Goal: Task Accomplishment & Management: Complete application form

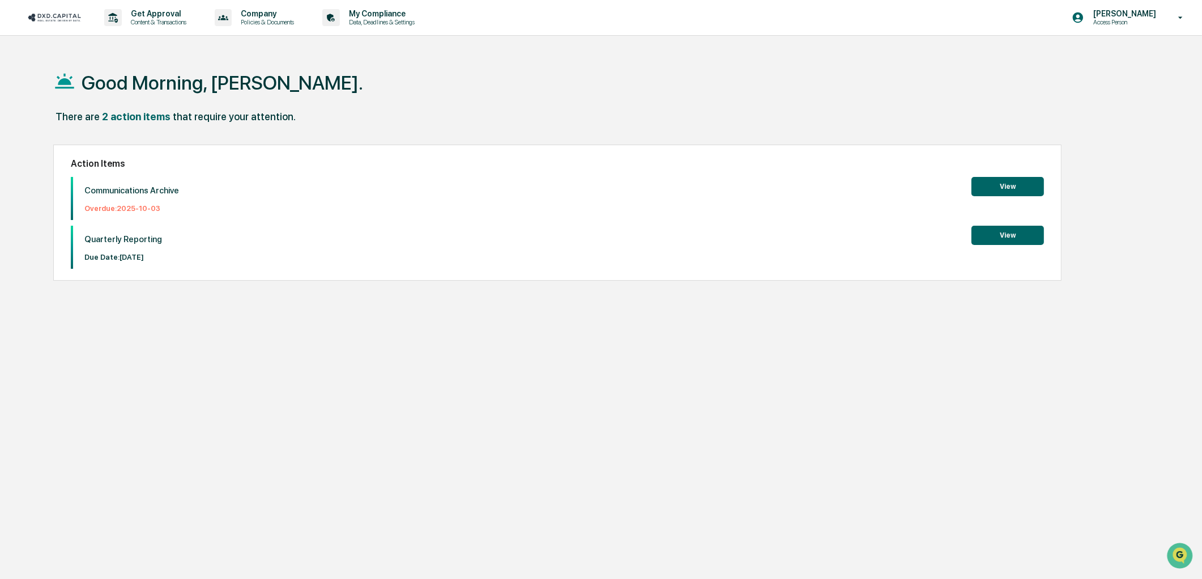
click at [1012, 182] on button "View" at bounding box center [1008, 186] width 73 height 19
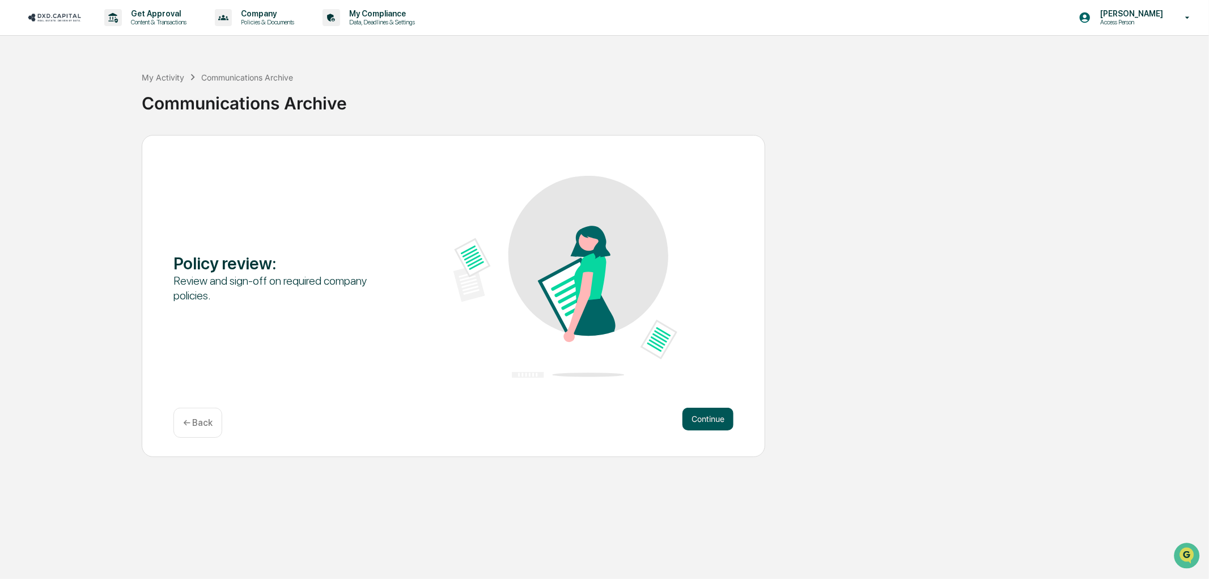
click at [706, 423] on button "Continue" at bounding box center [707, 418] width 51 height 23
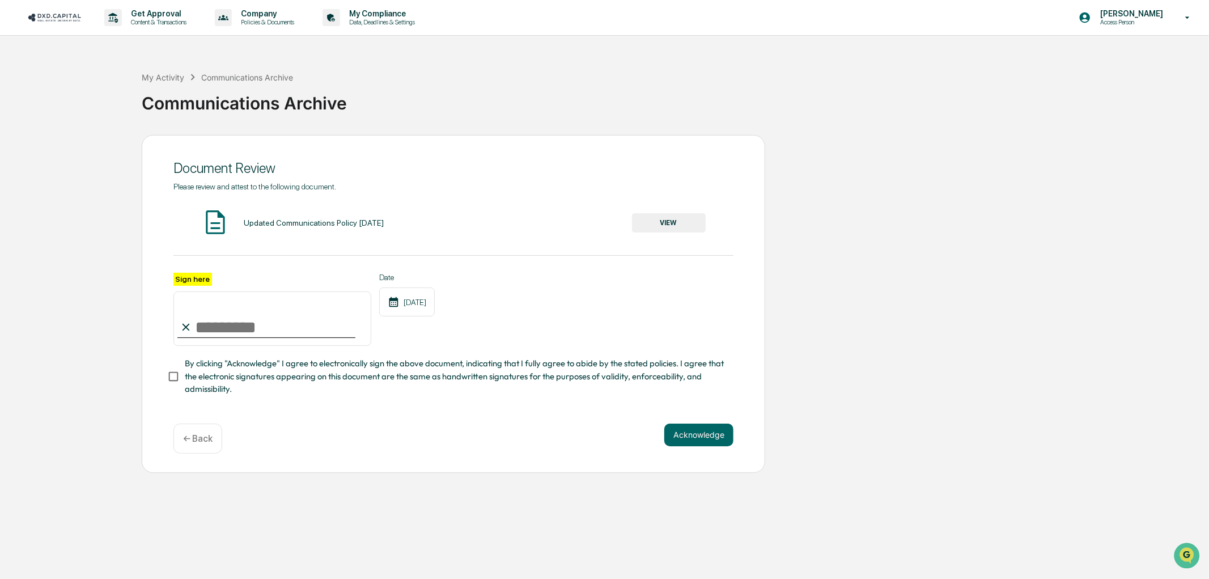
click at [233, 333] on input "Sign here" at bounding box center [272, 318] width 198 height 54
click at [421, 320] on div "Date [DATE]" at bounding box center [407, 310] width 56 height 74
click at [672, 222] on button "VIEW" at bounding box center [669, 222] width 74 height 19
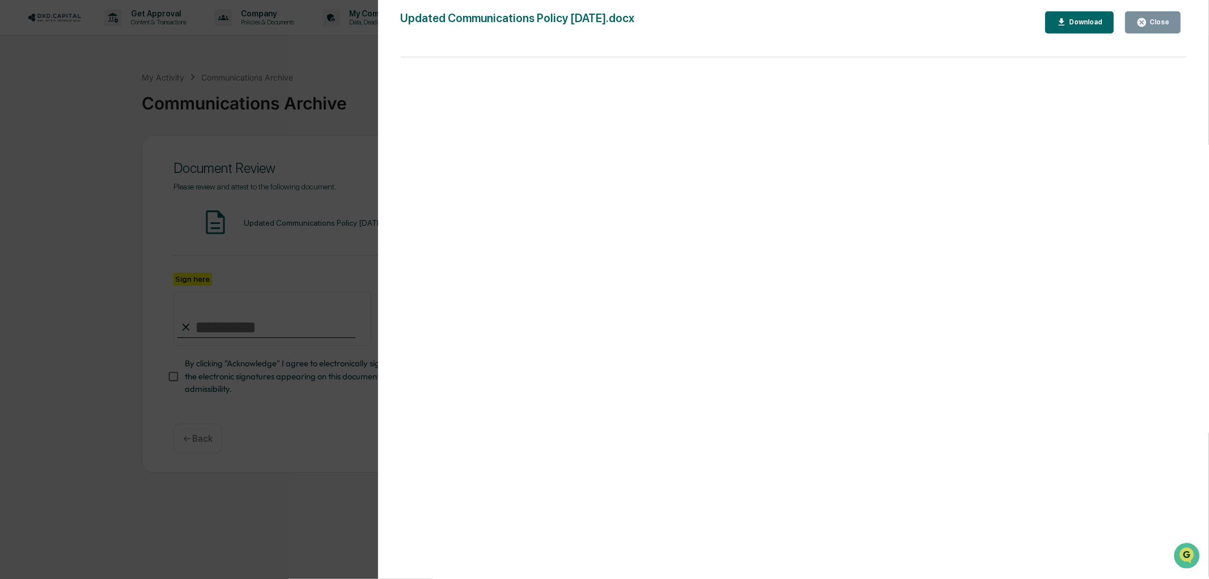
click at [1086, 14] on button "Download" at bounding box center [1079, 22] width 69 height 22
click at [264, 117] on div "Version History [DATE] 05:36 PM [PERSON_NAME] [DATE] 05:36 PM [PERSON_NAME] [DA…" at bounding box center [604, 289] width 1209 height 579
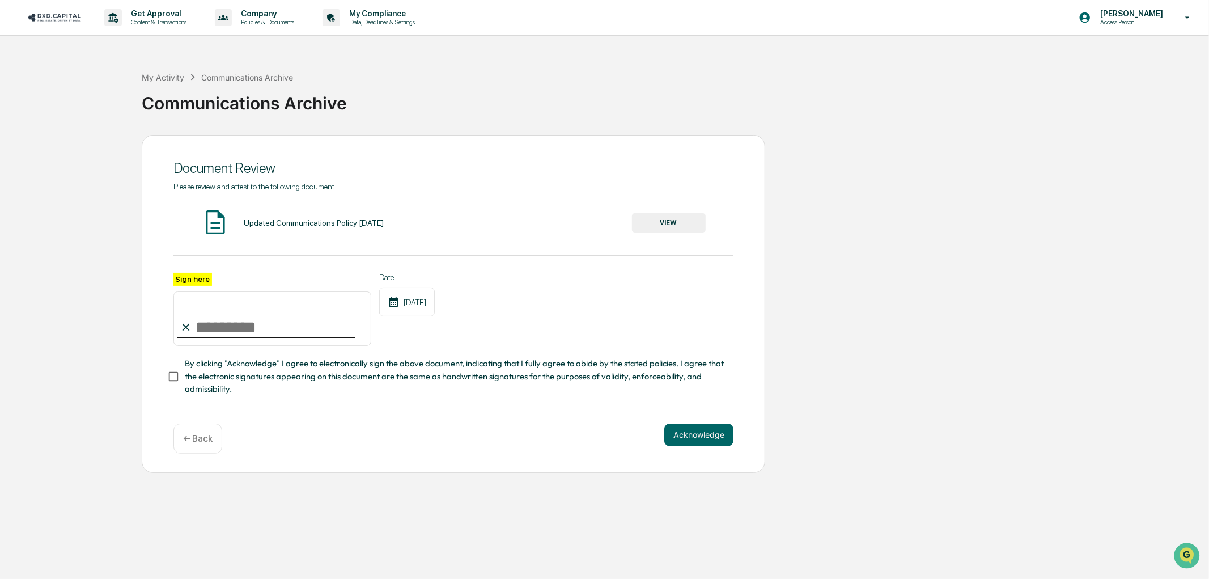
click at [255, 331] on input "Sign here" at bounding box center [272, 318] width 198 height 54
type input "**********"
click at [692, 459] on div "**********" at bounding box center [453, 304] width 623 height 338
click at [699, 451] on div "Acknowledge ← Back" at bounding box center [453, 438] width 560 height 30
click at [700, 446] on button "Acknowledge" at bounding box center [698, 434] width 69 height 23
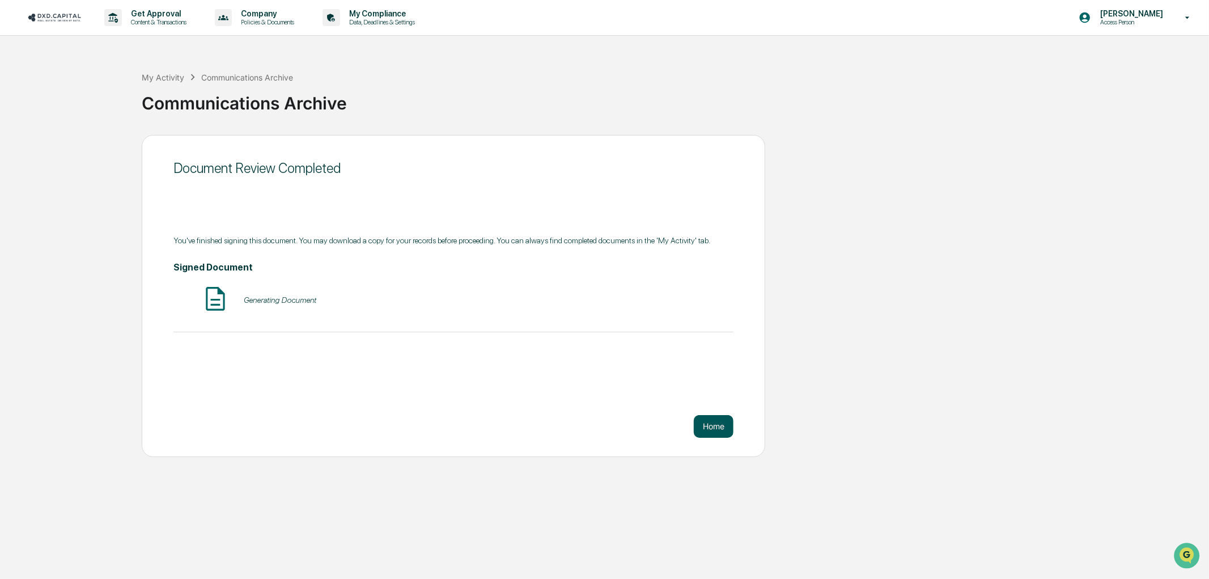
click at [703, 426] on button "Home" at bounding box center [714, 426] width 40 height 23
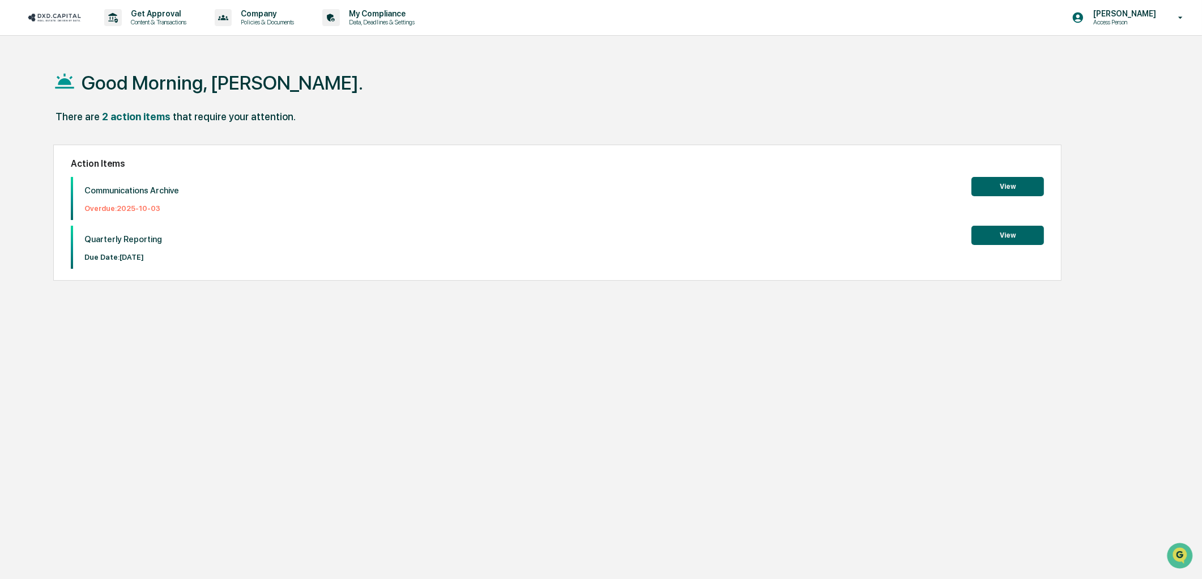
click at [1000, 185] on button "View" at bounding box center [1008, 186] width 73 height 19
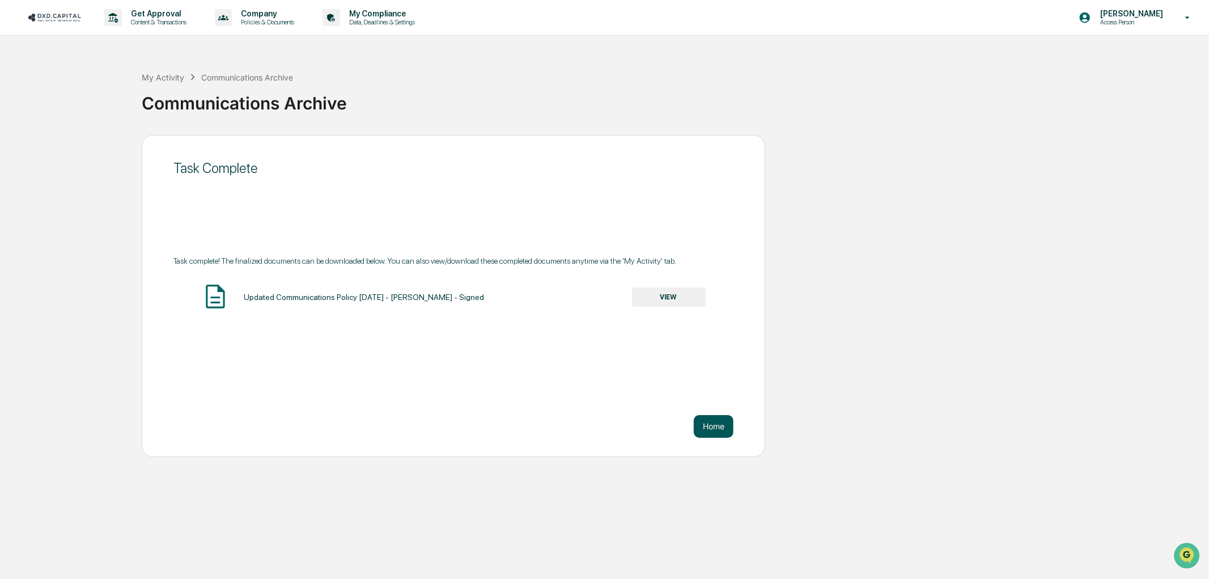
click at [722, 433] on button "Home" at bounding box center [714, 426] width 40 height 23
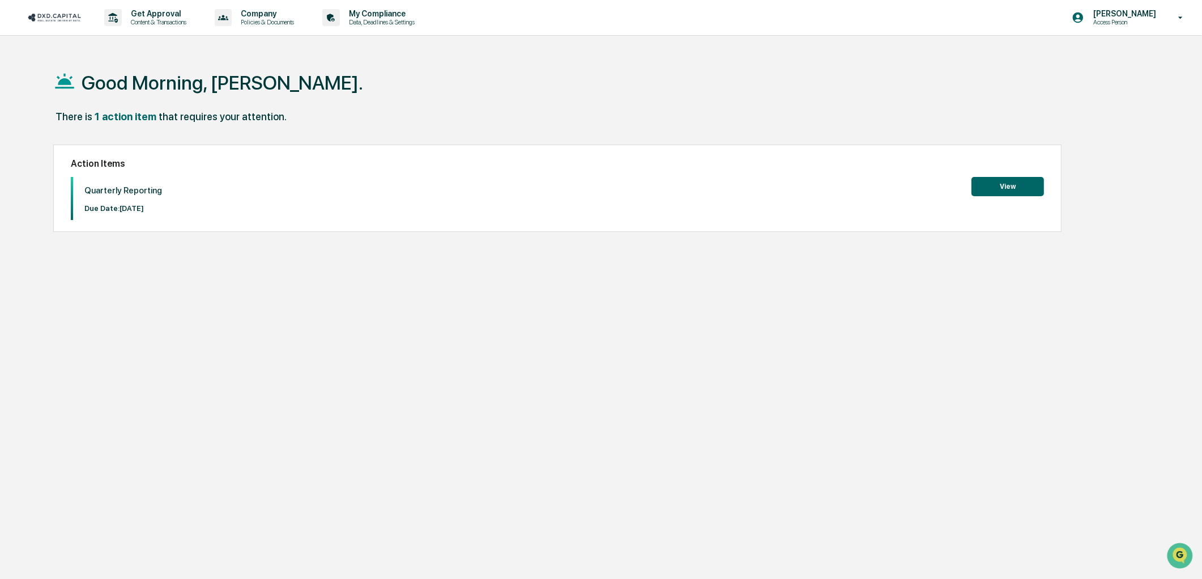
click at [1013, 187] on button "View" at bounding box center [1008, 186] width 73 height 19
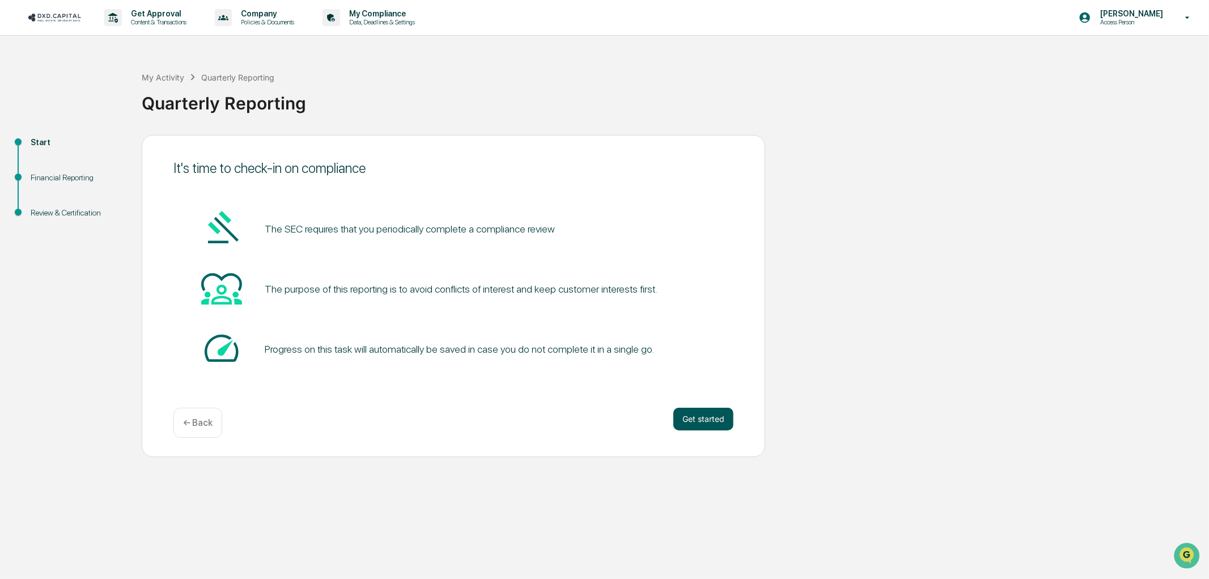
click at [716, 416] on button "Get started" at bounding box center [703, 418] width 60 height 23
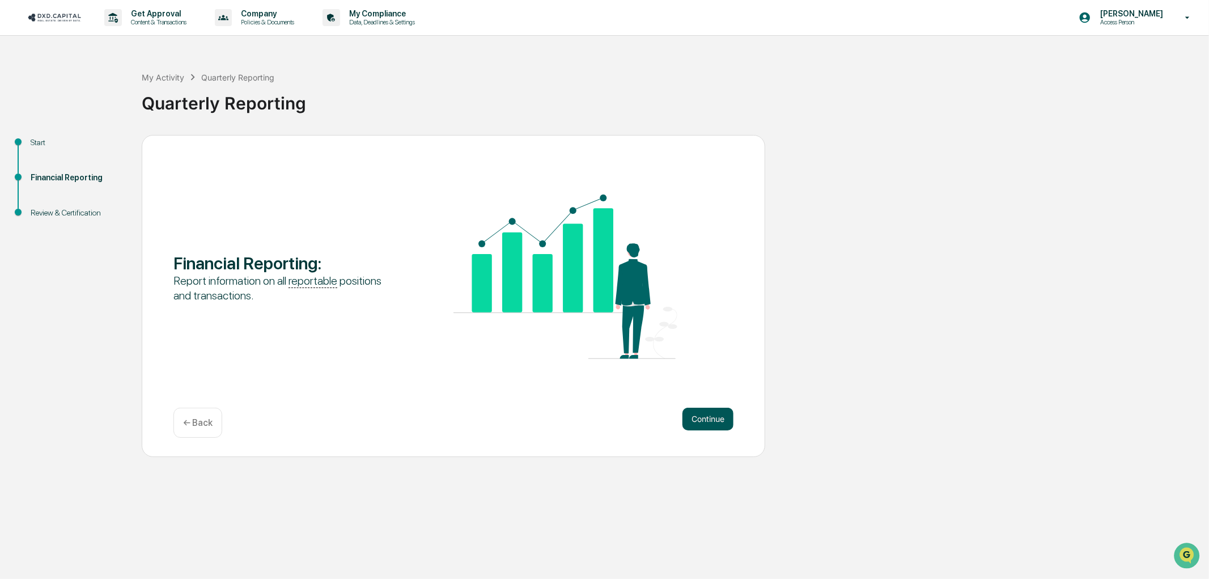
click at [716, 419] on button "Continue" at bounding box center [707, 418] width 51 height 23
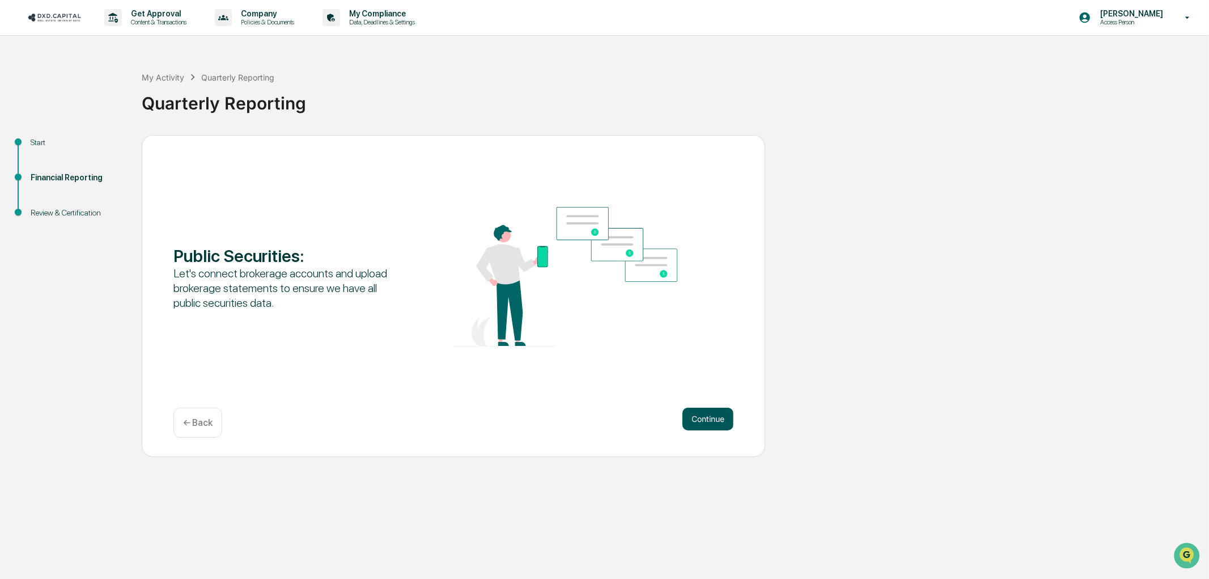
click at [724, 426] on button "Continue" at bounding box center [707, 418] width 51 height 23
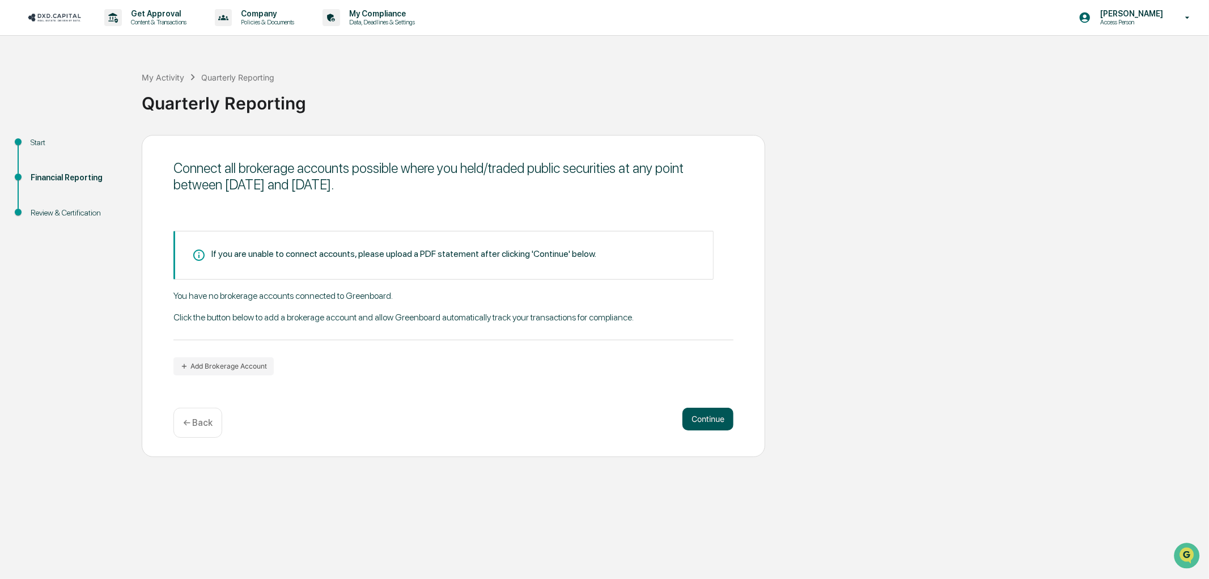
click at [723, 425] on button "Continue" at bounding box center [707, 418] width 51 height 23
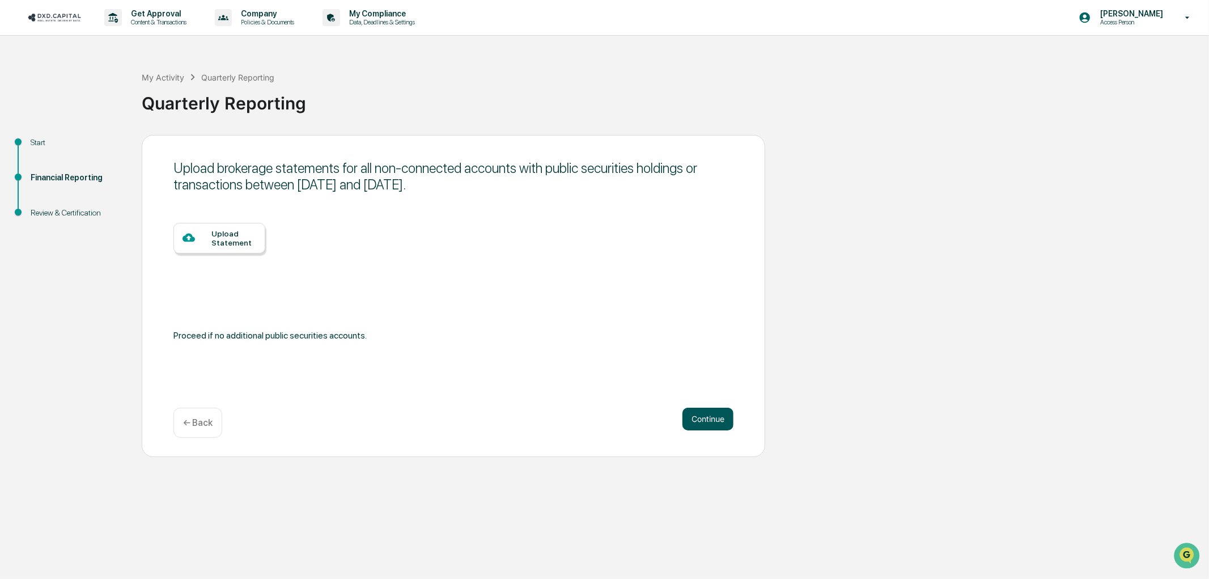
click at [723, 425] on button "Continue" at bounding box center [707, 418] width 51 height 23
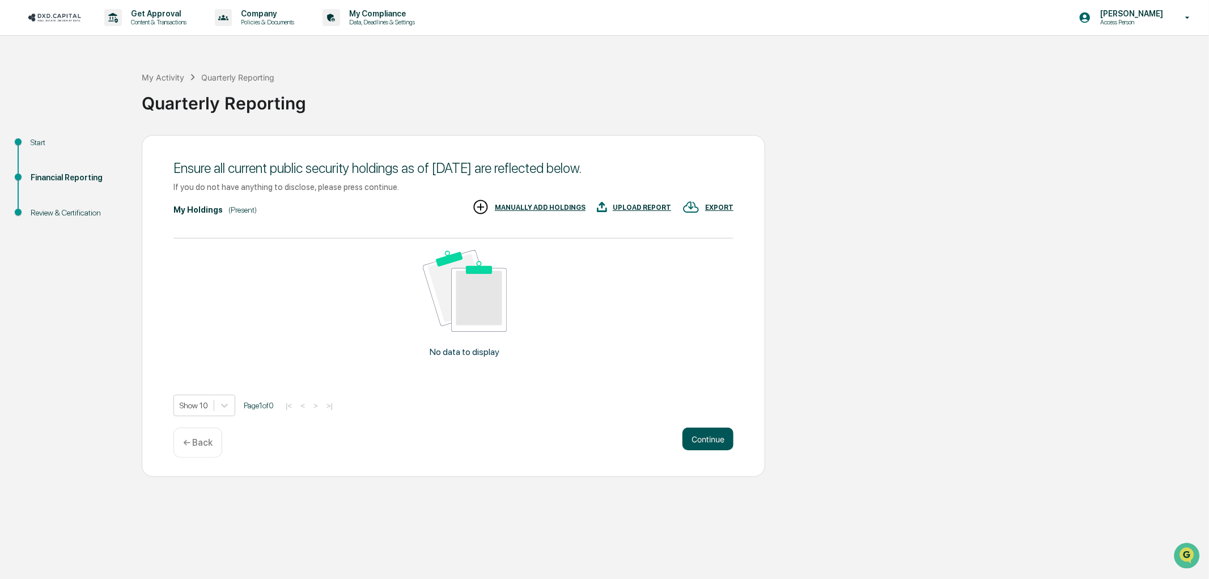
click at [717, 435] on button "Continue" at bounding box center [707, 438] width 51 height 23
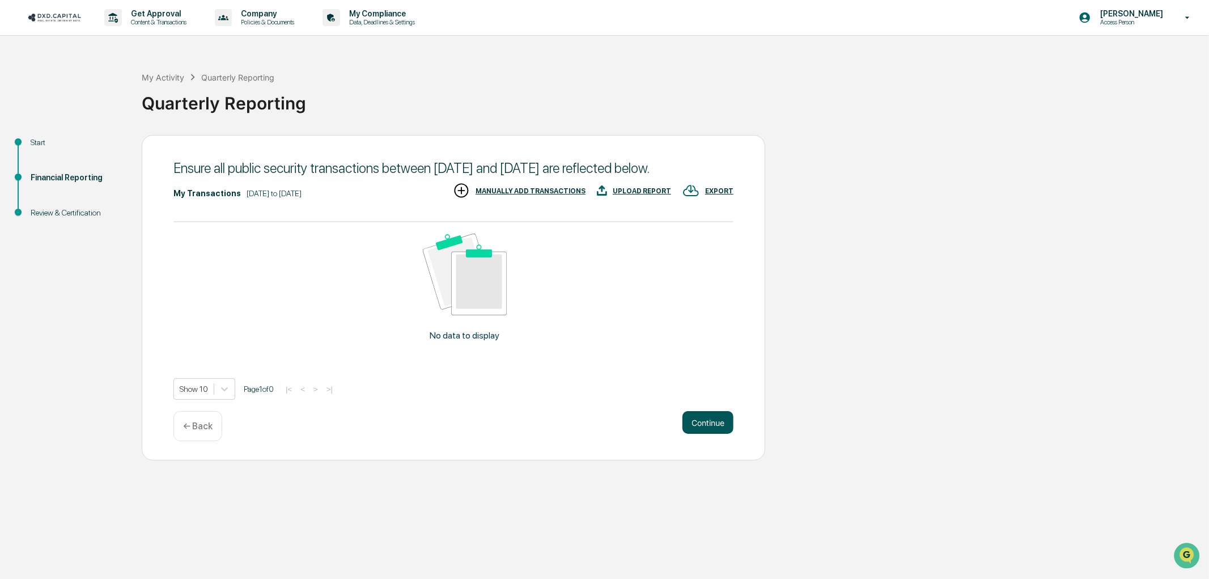
click at [715, 433] on button "Continue" at bounding box center [707, 422] width 51 height 23
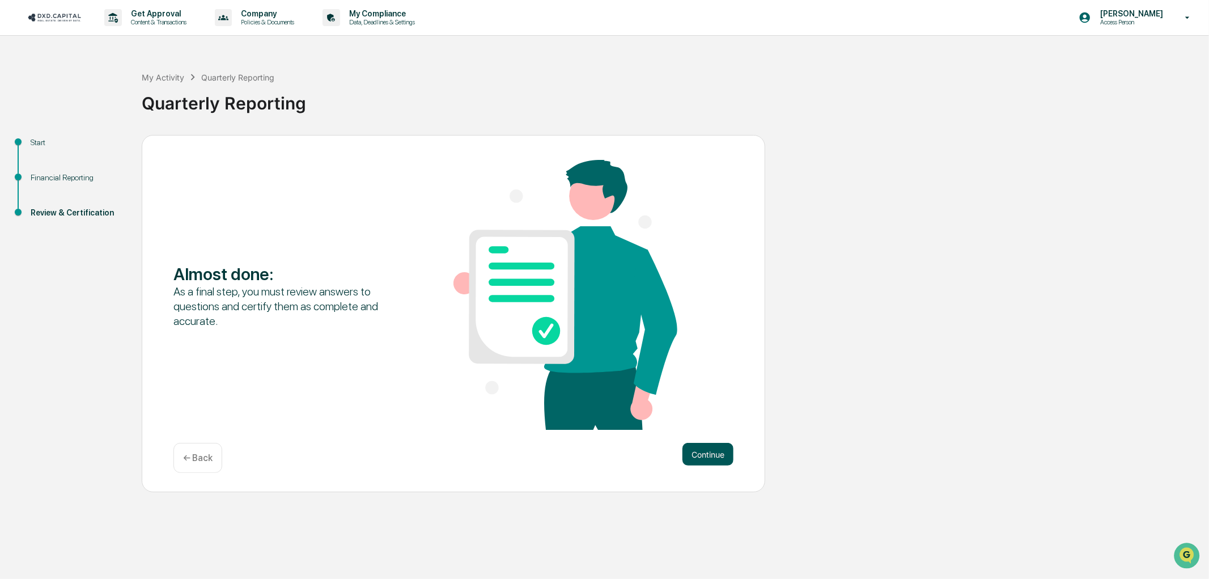
click at [708, 449] on button "Continue" at bounding box center [707, 454] width 51 height 23
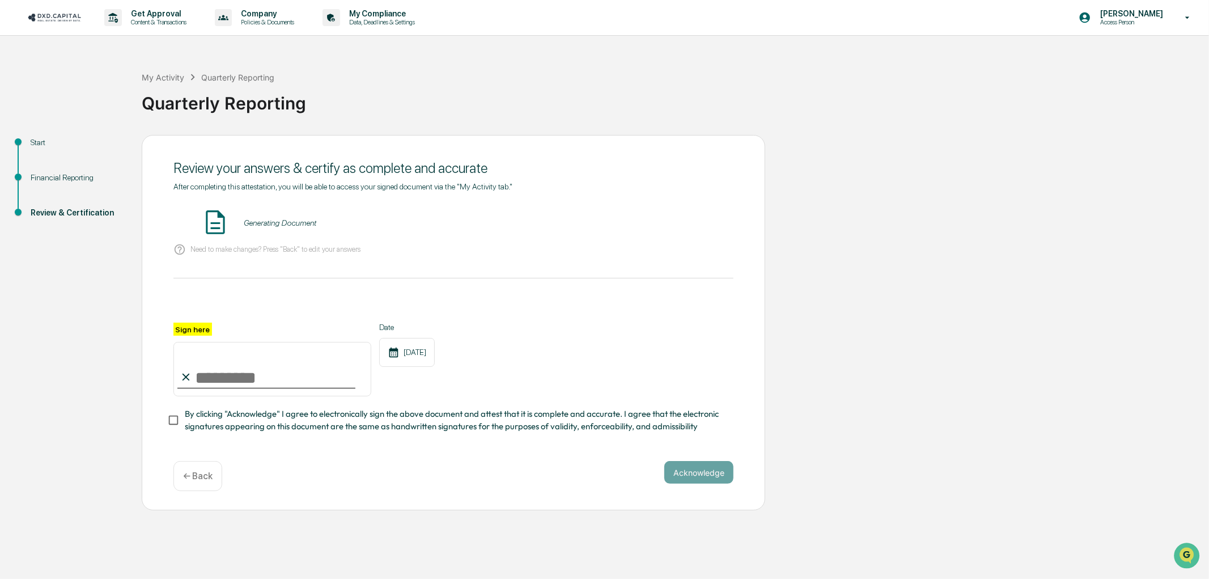
click at [244, 369] on input "Sign here" at bounding box center [272, 369] width 198 height 54
click at [682, 224] on button "VIEW" at bounding box center [669, 222] width 74 height 19
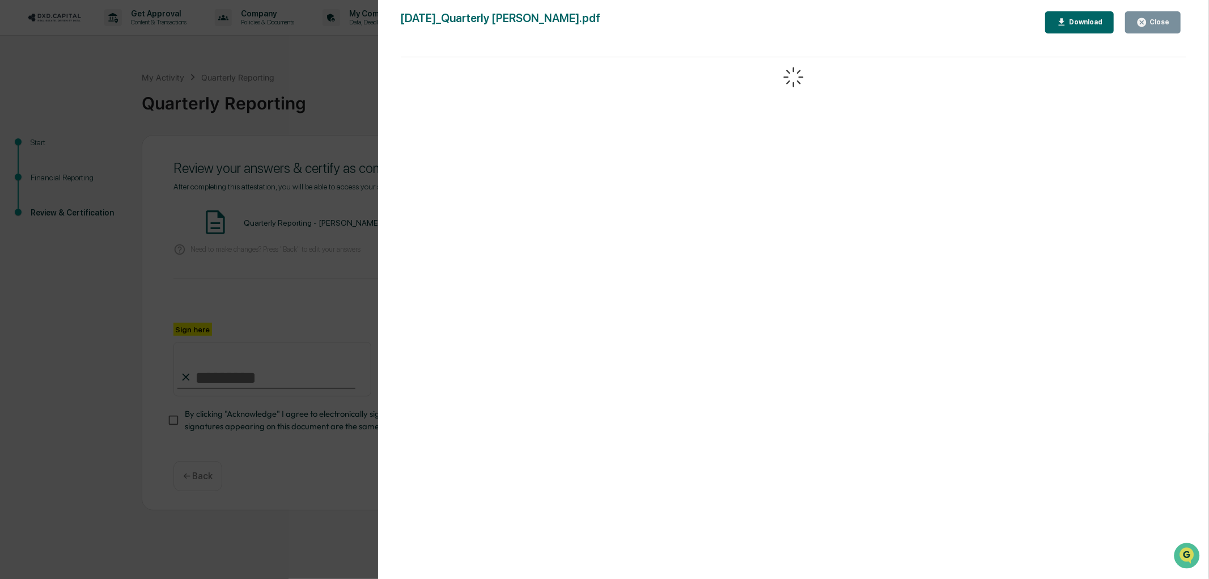
click at [1065, 25] on icon "button" at bounding box center [1061, 21] width 6 height 7
click at [295, 303] on div "Version History [DATE] 01:52 PM [PERSON_NAME] [DATE]_Quarterly [PERSON_NAME].pd…" at bounding box center [604, 289] width 1209 height 579
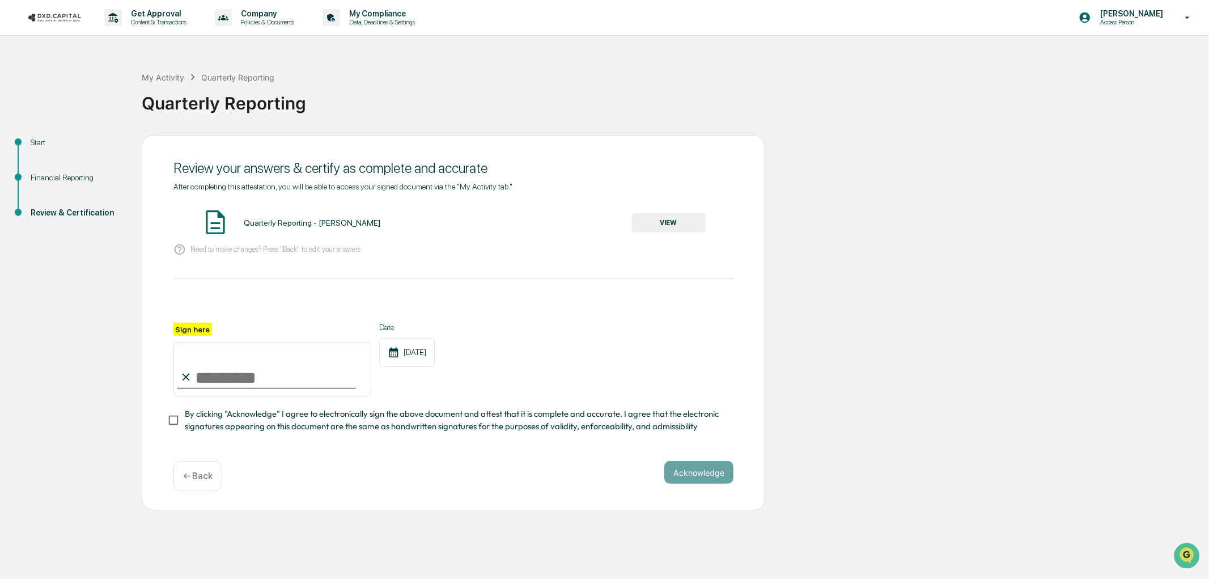
drag, startPoint x: 232, startPoint y: 393, endPoint x: 235, endPoint y: 384, distance: 9.5
click at [232, 393] on input "Sign here" at bounding box center [272, 369] width 198 height 54
click at [224, 393] on input "Sign here" at bounding box center [272, 369] width 198 height 54
type input "**********"
click at [714, 471] on button "Acknowledge" at bounding box center [698, 472] width 69 height 23
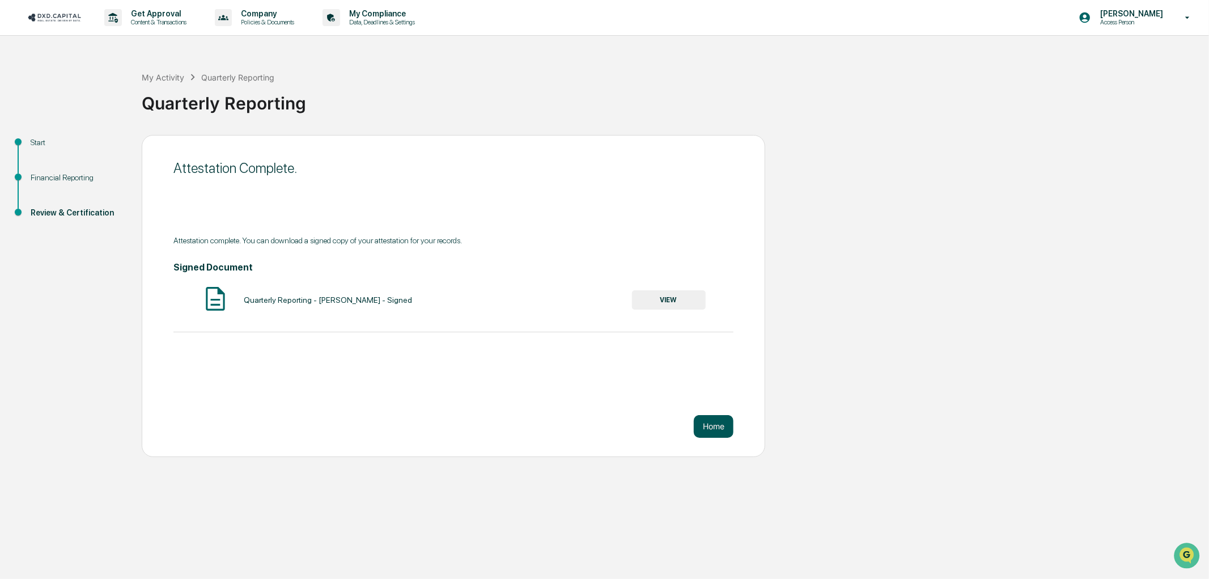
click at [730, 432] on button "Home" at bounding box center [714, 426] width 40 height 23
